Goal: Information Seeking & Learning: Learn about a topic

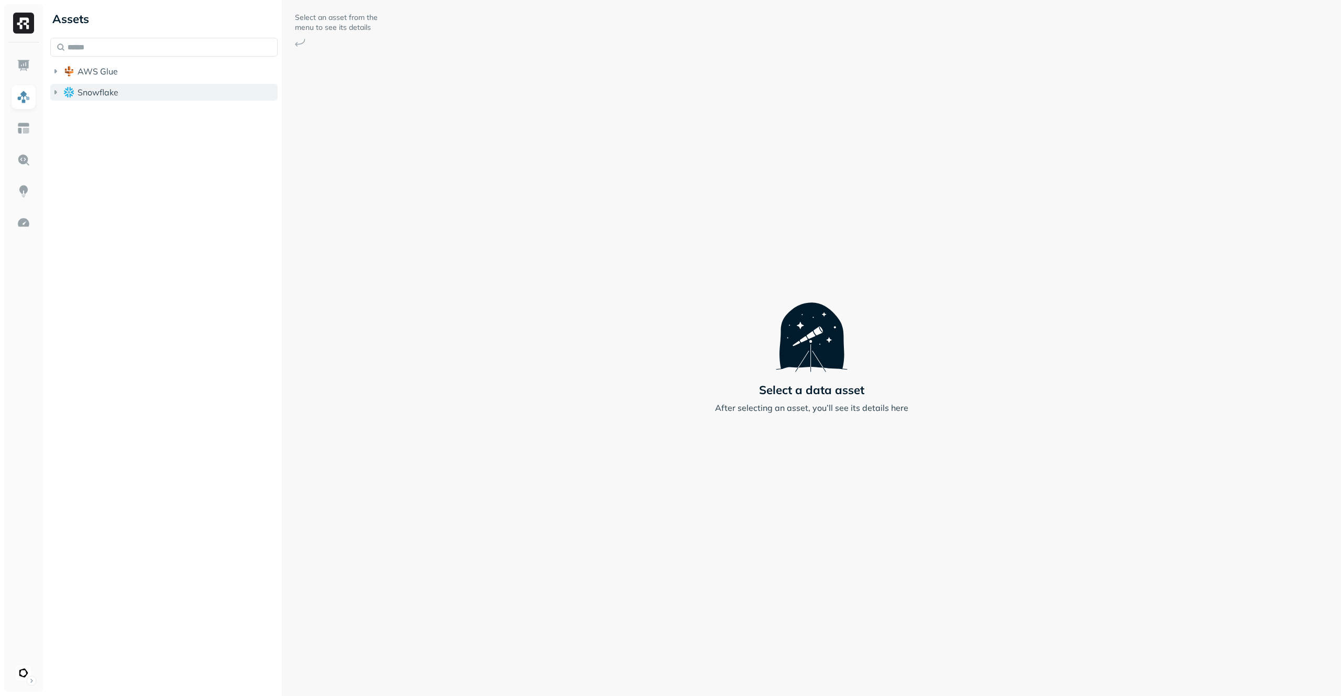
click at [95, 92] on span "Snowflake" at bounding box center [98, 92] width 41 height 10
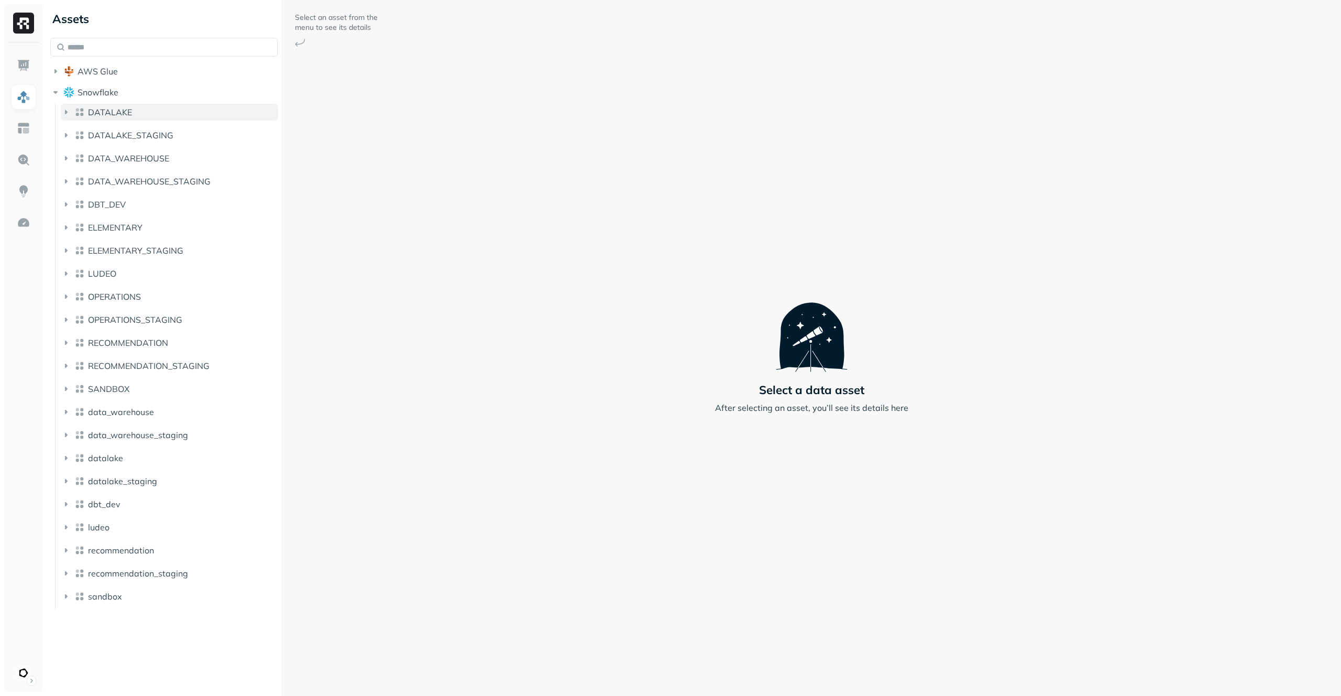
click at [104, 108] on span "DATALAKE" at bounding box center [110, 112] width 44 height 10
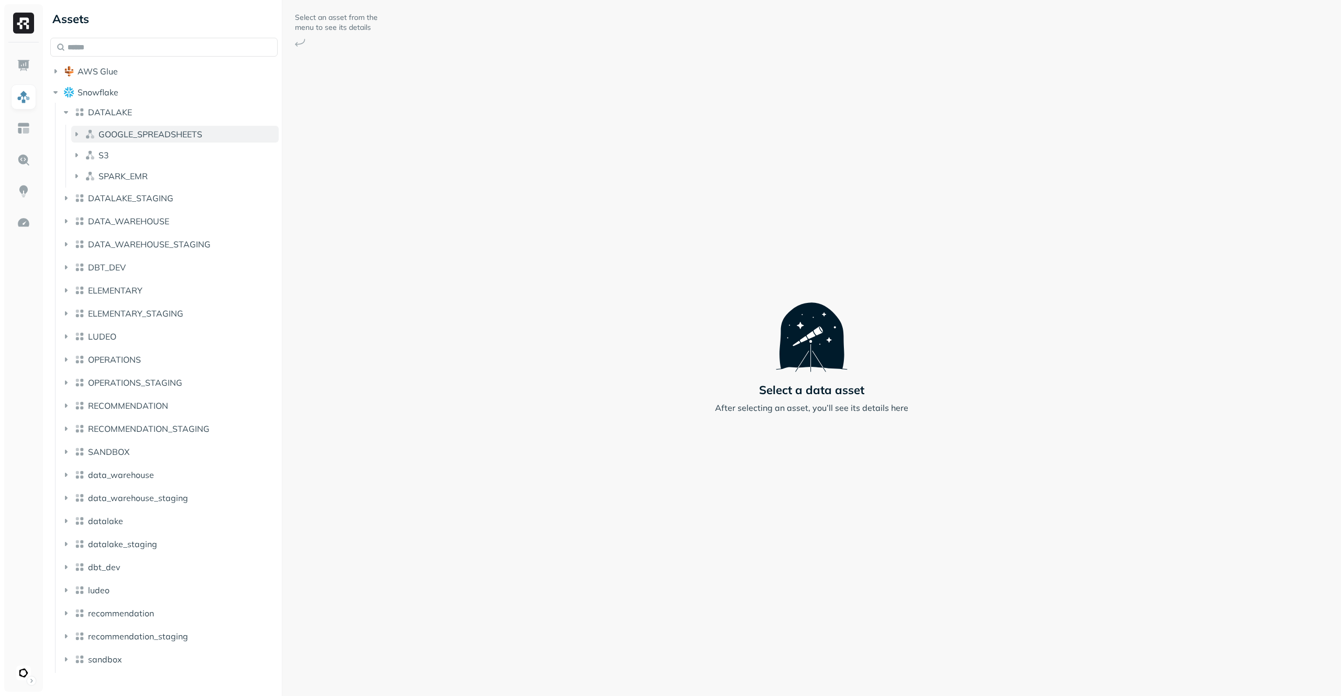
click at [135, 128] on button "GOOGLE_SPREADSHEETS" at bounding box center [174, 134] width 207 height 17
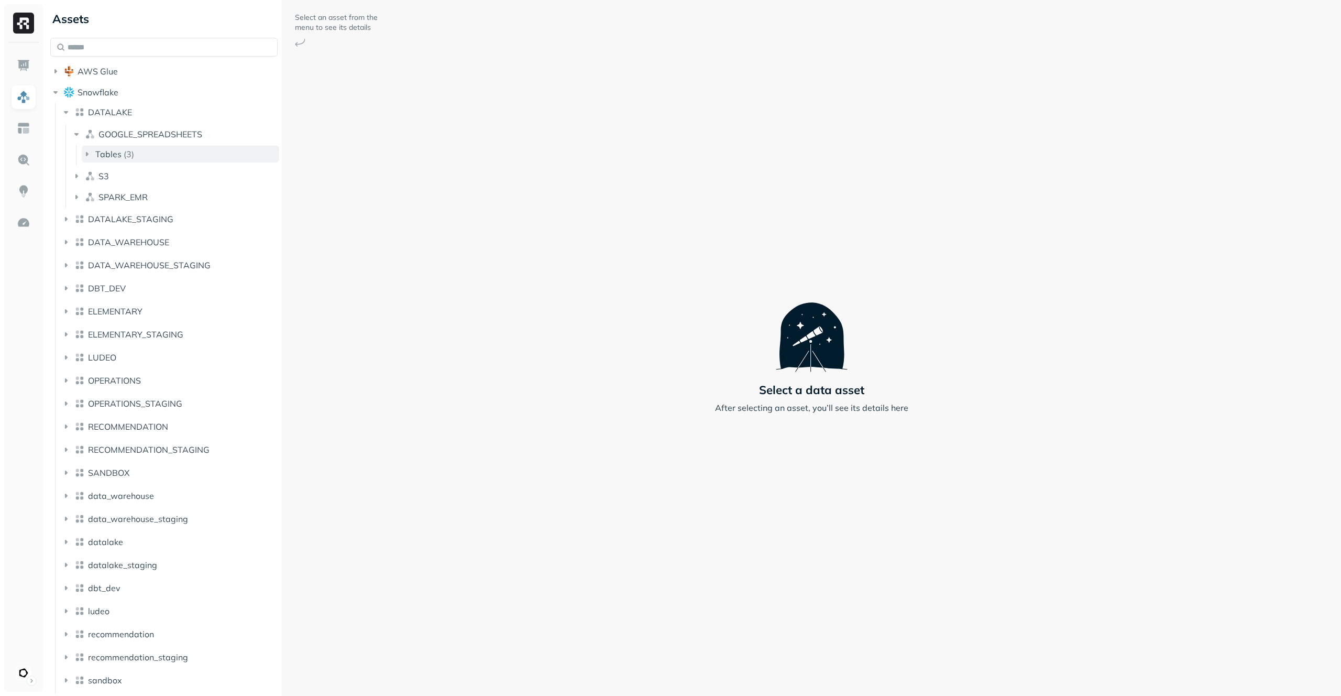
click at [155, 150] on button "Tables ( 3 )" at bounding box center [181, 154] width 198 height 17
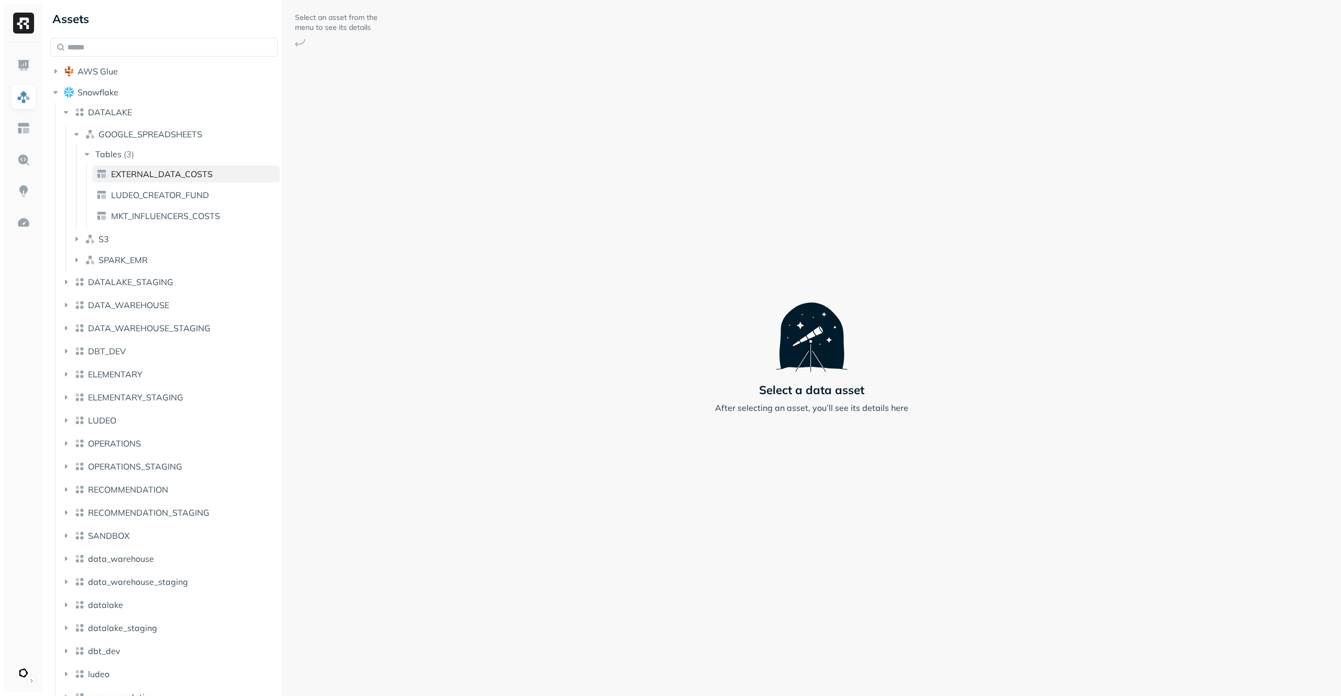
click at [172, 178] on span "EXTERNAL_DATA_COSTS" at bounding box center [162, 174] width 102 height 10
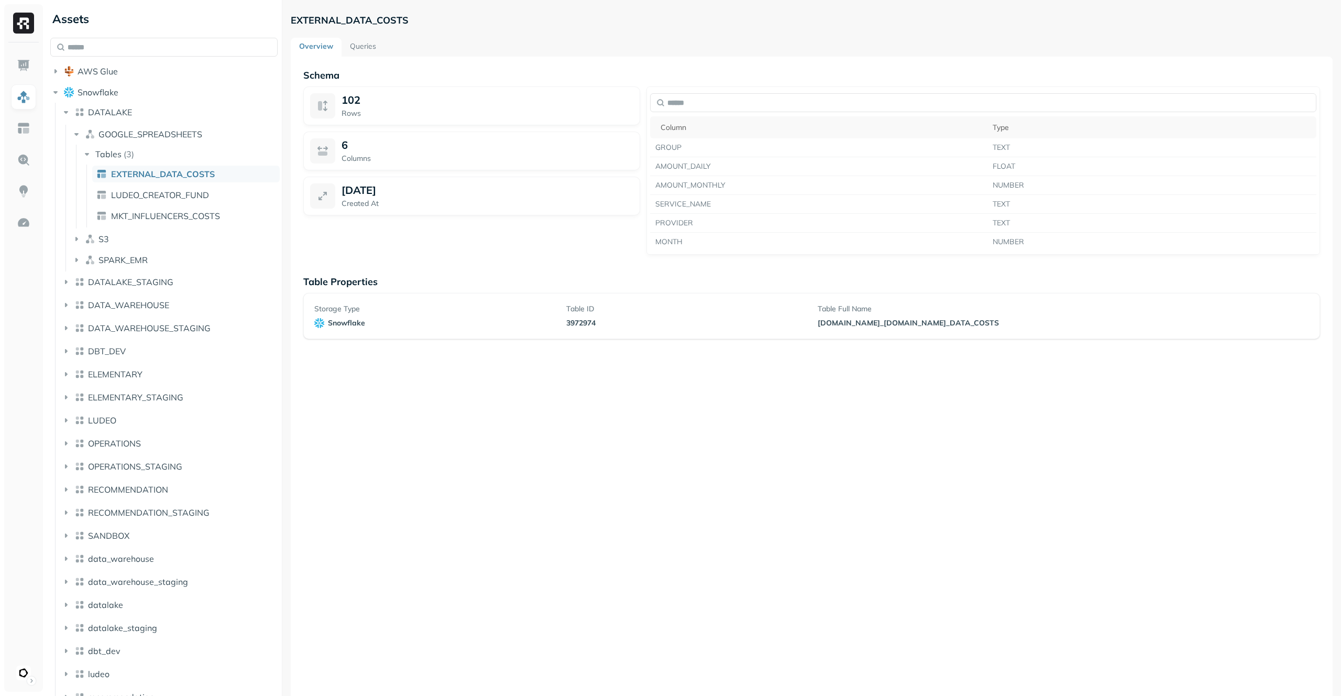
click at [514, 38] on div "Overview Queries" at bounding box center [812, 47] width 1042 height 19
click at [340, 18] on p "EXTERNAL_DATA_COSTS" at bounding box center [350, 20] width 118 height 12
click at [214, 187] on link "LUDEO_CREATOR_FUND" at bounding box center [186, 195] width 188 height 17
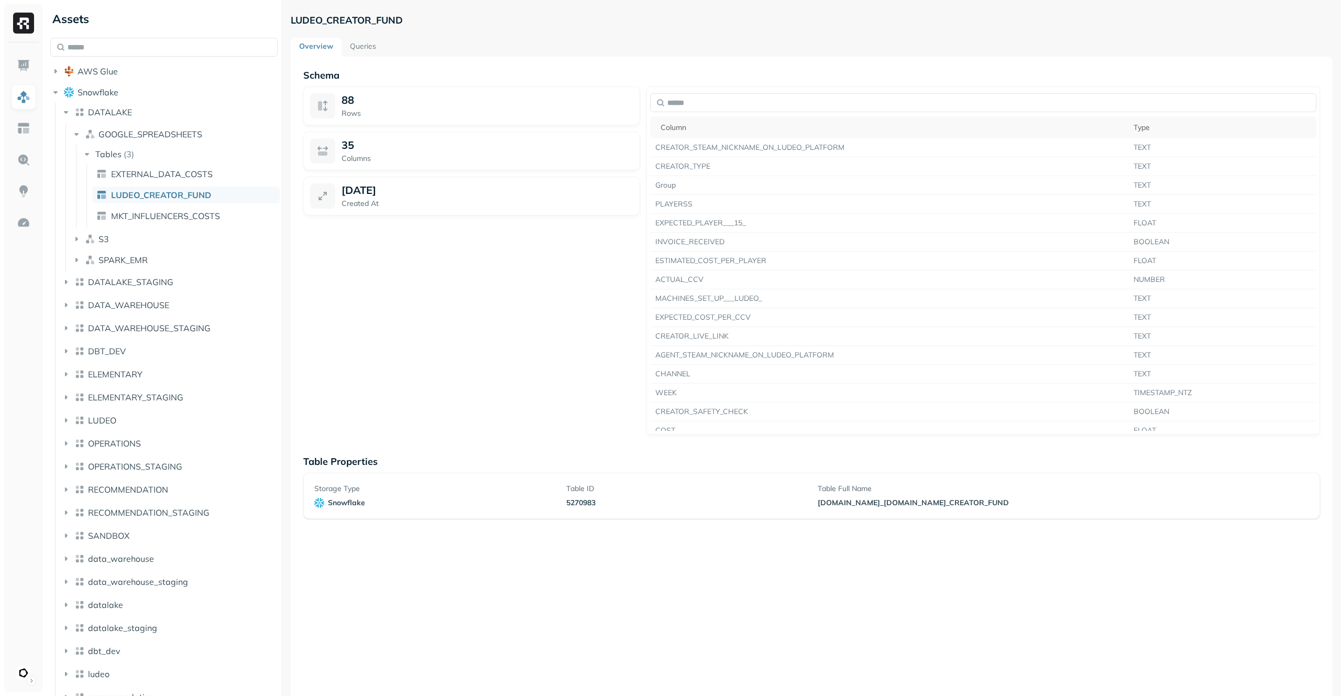
click at [844, 66] on div "Schema 88 Rows 35 Columns Aug 6, 2025 Created At Column Type CREATOR_STEAM_NICK…" at bounding box center [812, 405] width 1042 height 696
click at [888, 64] on div "Schema 88 Rows 35 Columns Aug 6, 2025 Created At Column Type CREATOR_STEAM_NICK…" at bounding box center [812, 405] width 1042 height 696
click at [740, 42] on div "Overview Queries" at bounding box center [812, 47] width 1042 height 19
click at [920, 36] on div "LUDEO_CREATOR_FUND Overview Queries Schema 88 Rows 35 Columns Aug 6, 2025 Creat…" at bounding box center [812, 381] width 1042 height 742
click at [81, 235] on icon "button" at bounding box center [76, 239] width 10 height 10
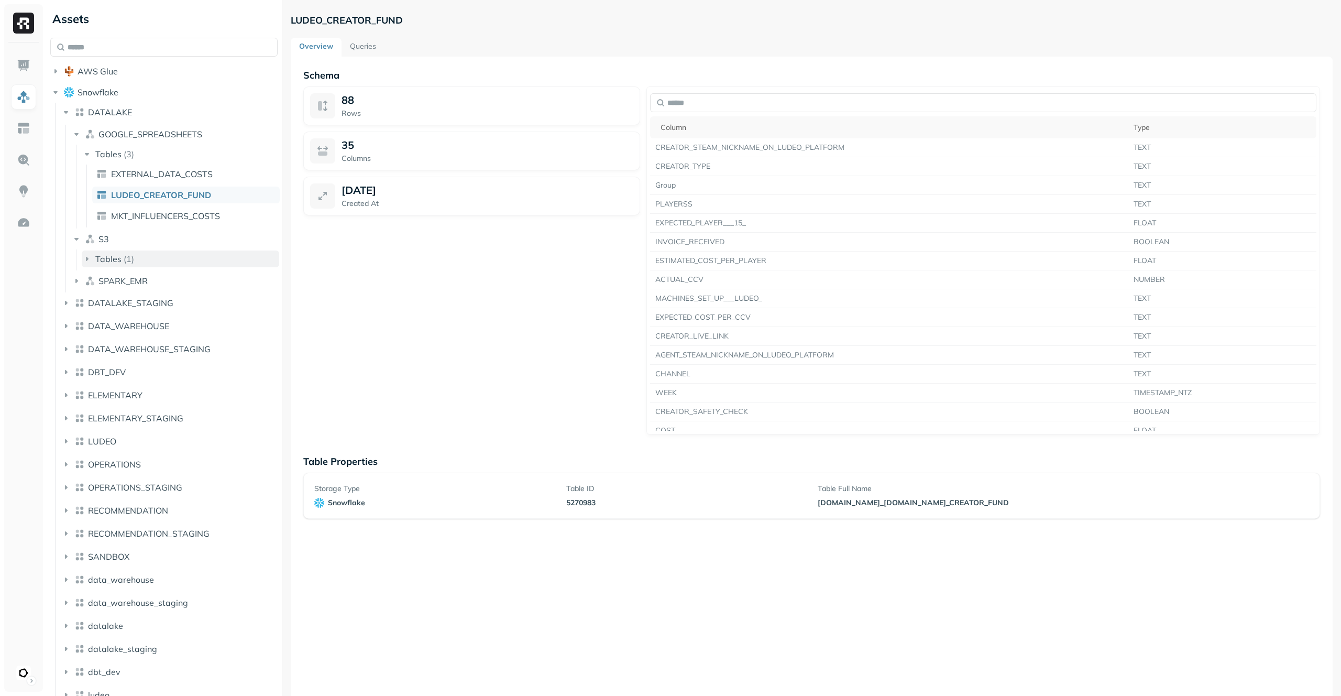
click at [83, 259] on icon "button" at bounding box center [87, 259] width 10 height 10
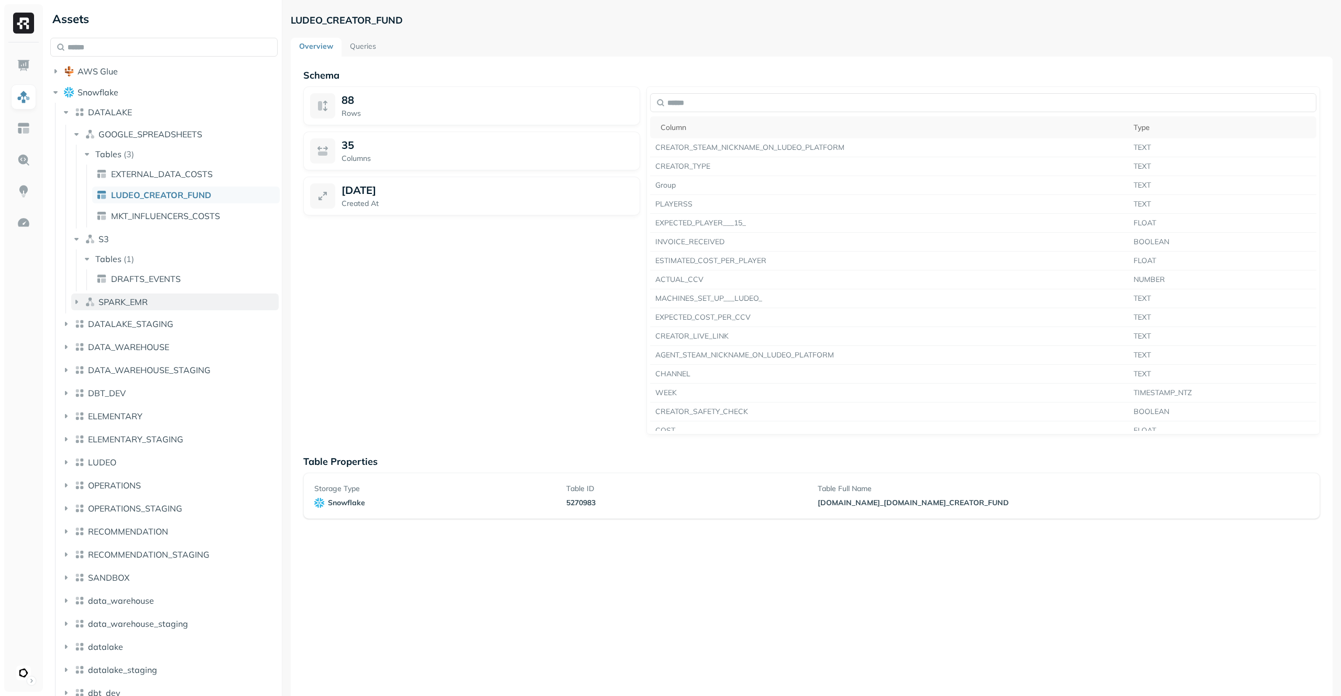
click at [92, 305] on img "button" at bounding box center [90, 302] width 10 height 10
click at [112, 319] on span "Tables" at bounding box center [108, 321] width 26 height 10
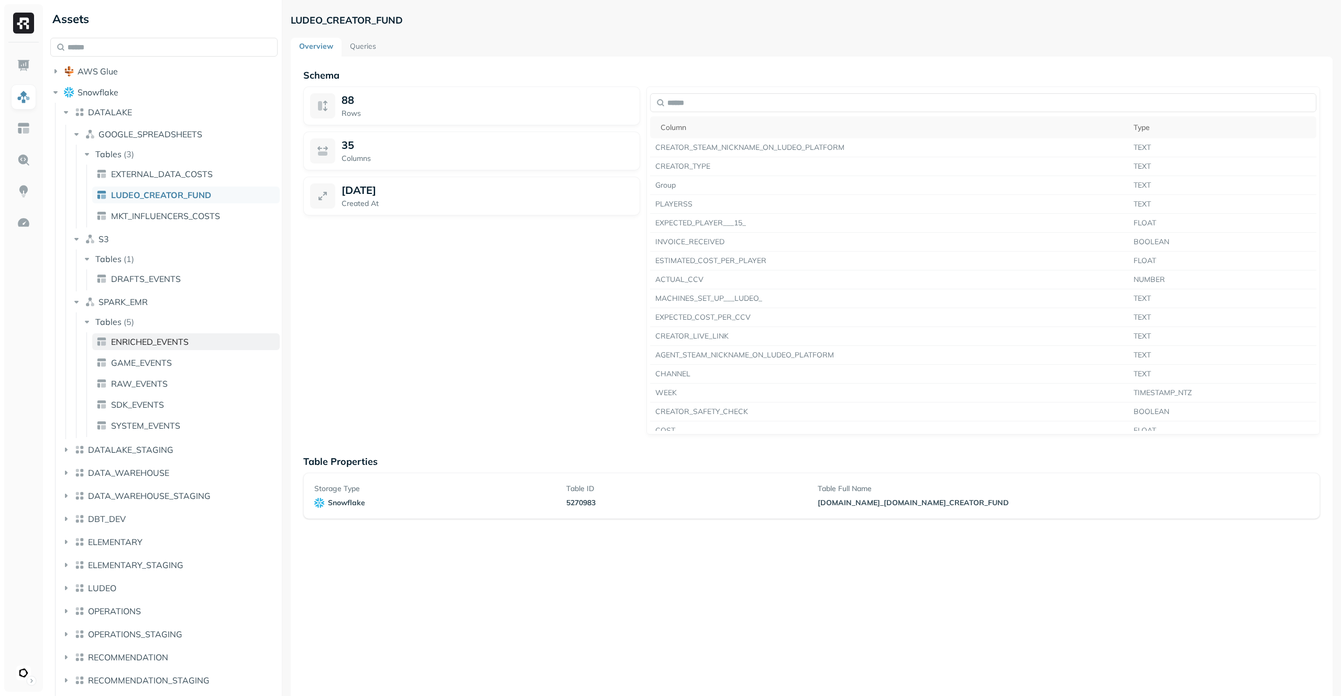
click at [184, 347] on link "ENRICHED_EVENTS" at bounding box center [186, 341] width 188 height 17
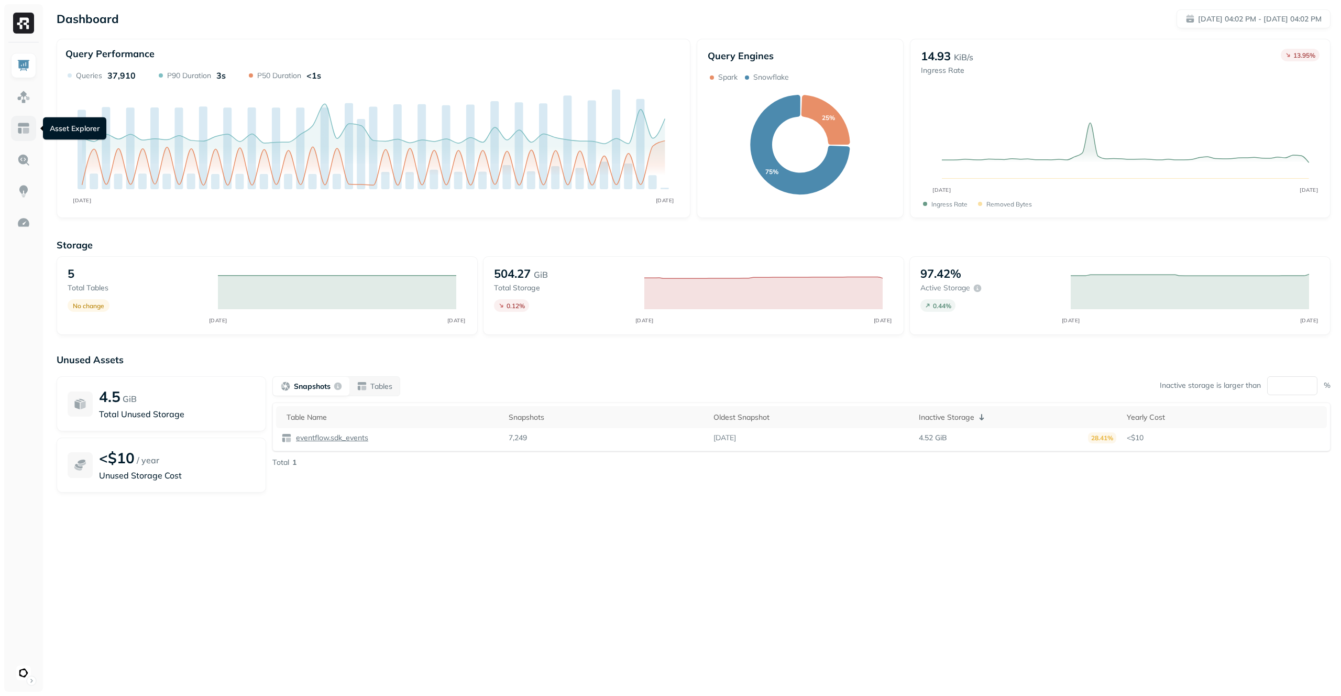
click at [23, 126] on img at bounding box center [24, 129] width 14 height 14
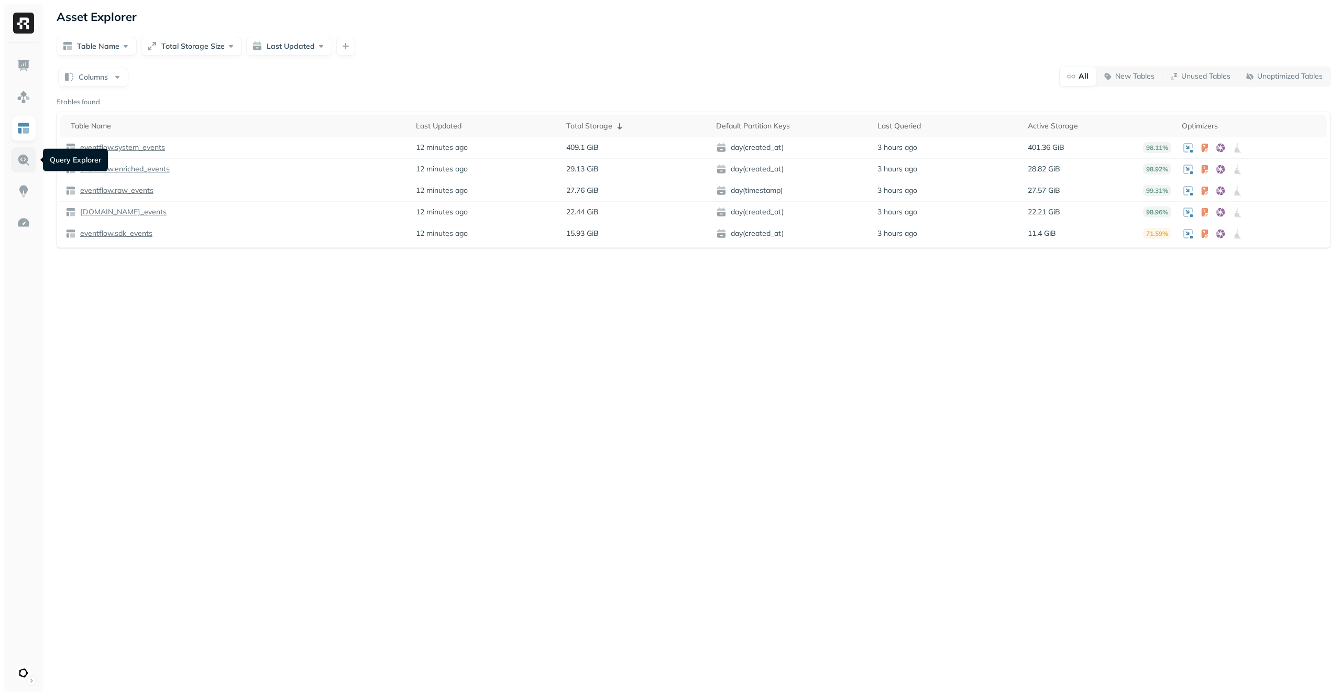
click at [15, 164] on link at bounding box center [23, 159] width 25 height 25
click at [199, 294] on div "Asset Explorer Table Name Total Storage Size Last Updated Columns All New Table…" at bounding box center [693, 348] width 1295 height 696
click at [141, 148] on p "eventflow.system_events" at bounding box center [121, 148] width 87 height 10
drag, startPoint x: 335, startPoint y: 290, endPoint x: 149, endPoint y: 246, distance: 191.1
click at [247, 256] on div "Asset Explorer Table Name Total Storage Size Last Updated Columns All New Table…" at bounding box center [693, 348] width 1295 height 696
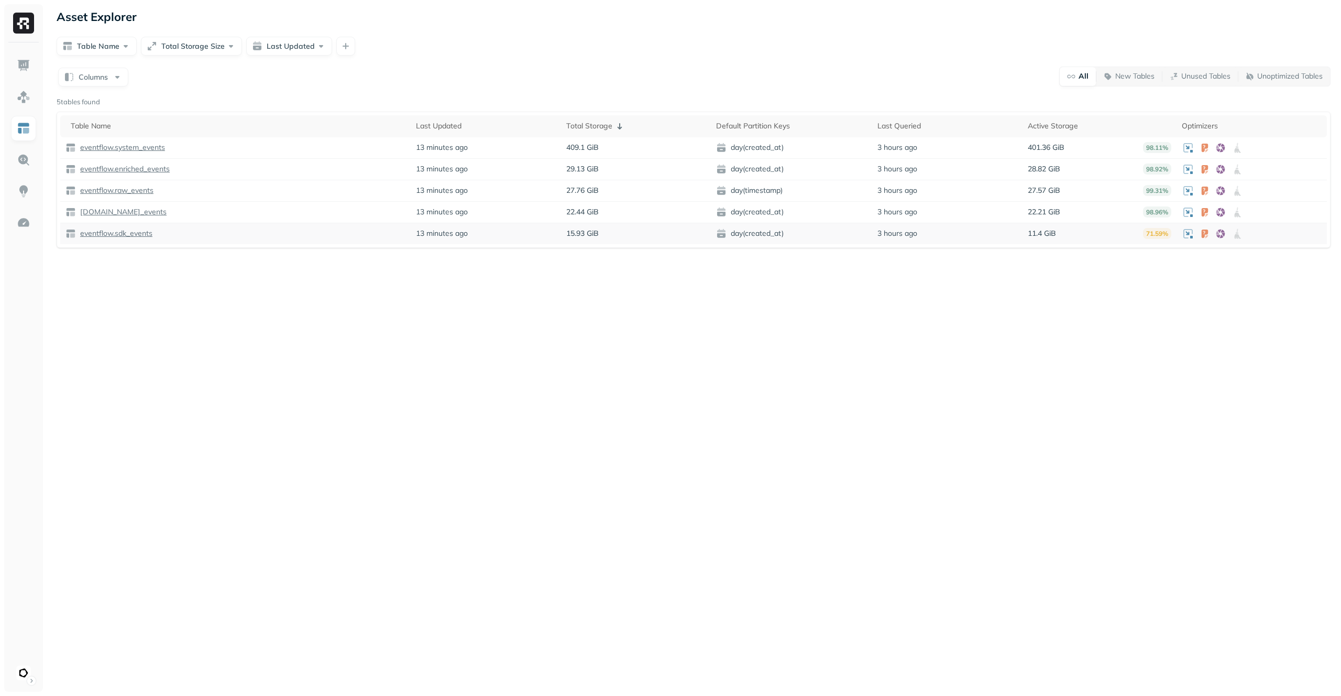
click at [123, 233] on p "eventflow.sdk_events" at bounding box center [115, 233] width 74 height 10
click at [25, 677] on html "Asset Explorer Table Name Total Storage Size Last Updated Columns All New Table…" at bounding box center [670, 348] width 1341 height 696
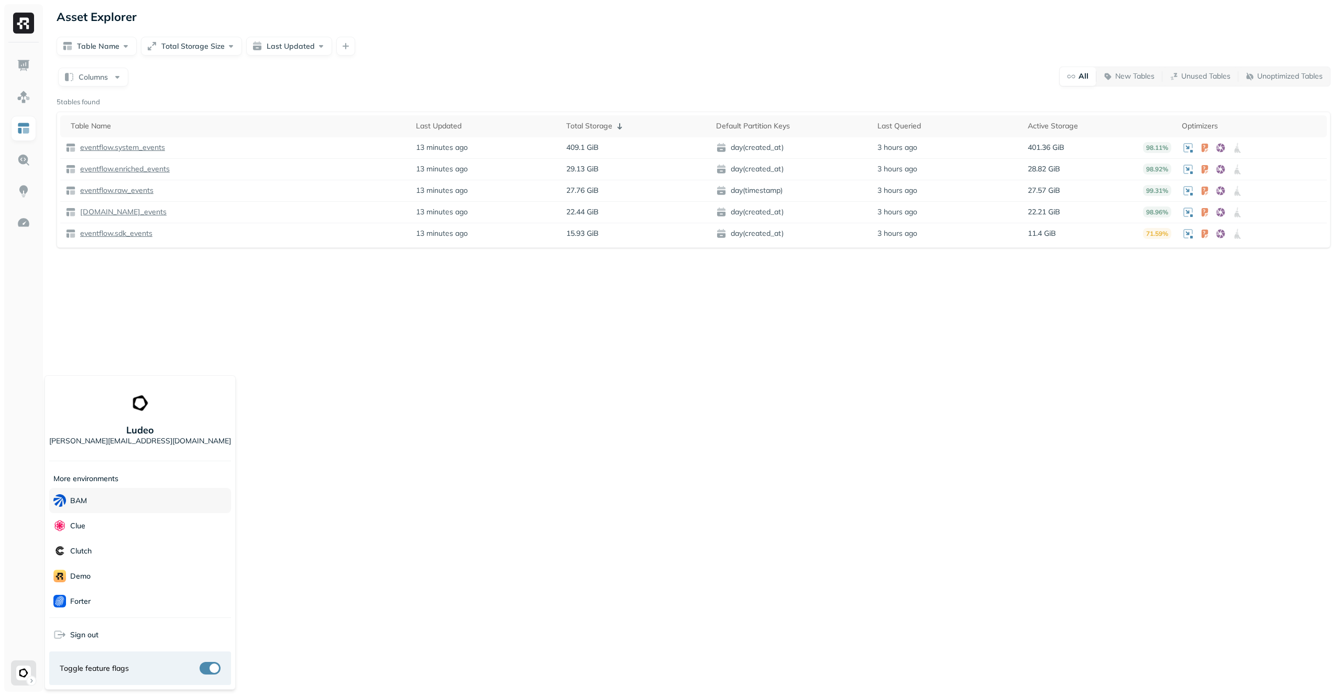
click at [114, 505] on div "BAM" at bounding box center [140, 500] width 182 height 25
